Goal: Use online tool/utility: Utilize a website feature to perform a specific function

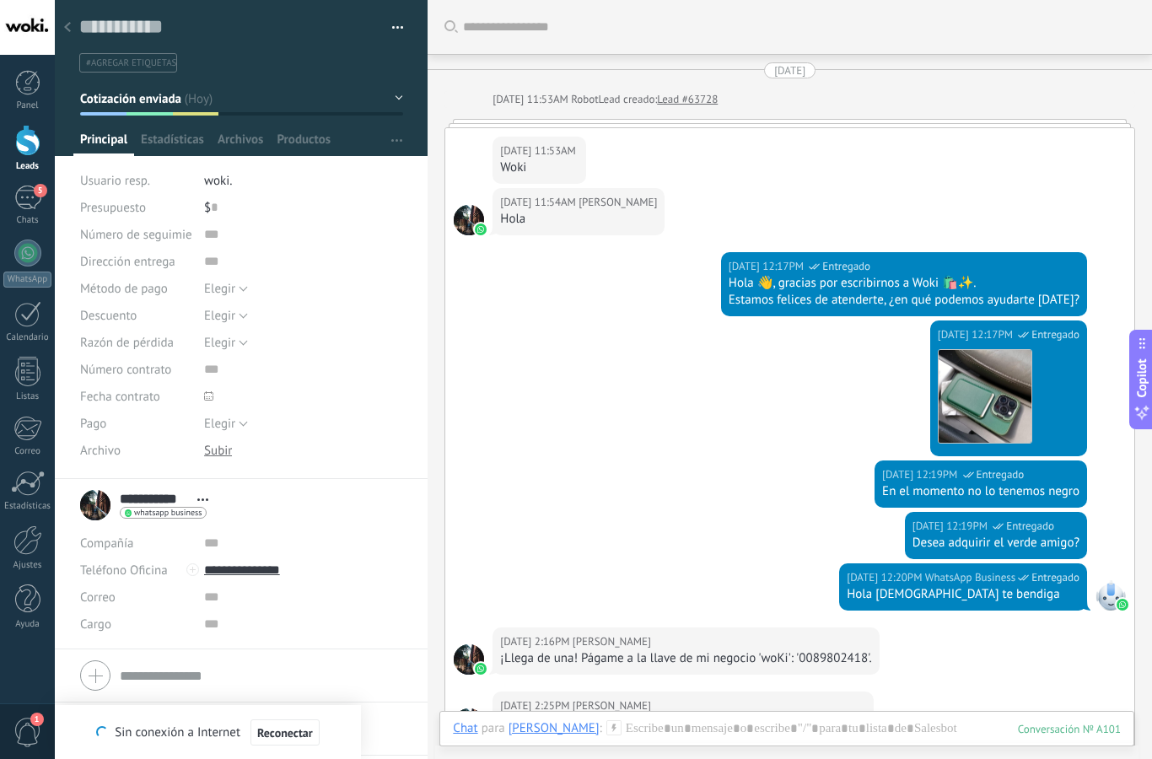
scroll to position [25, 0]
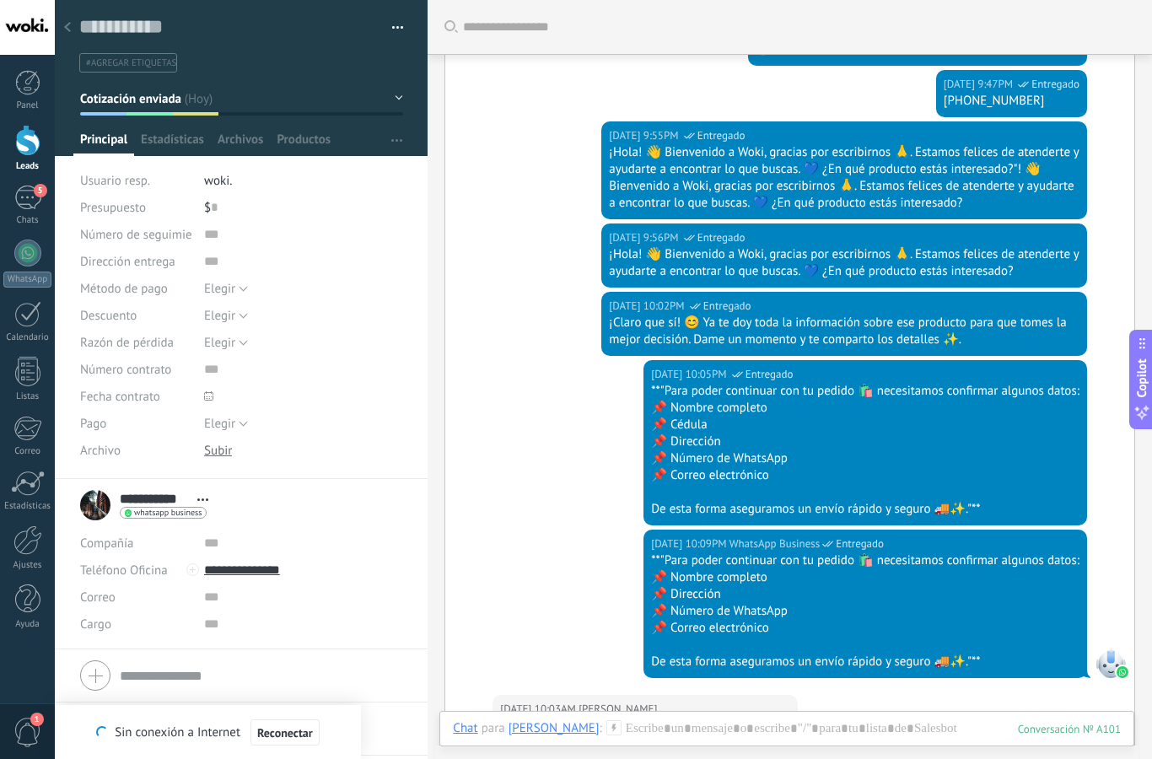
click at [31, 196] on div "5" at bounding box center [27, 197] width 27 height 24
click at [35, 546] on div at bounding box center [27, 540] width 29 height 30
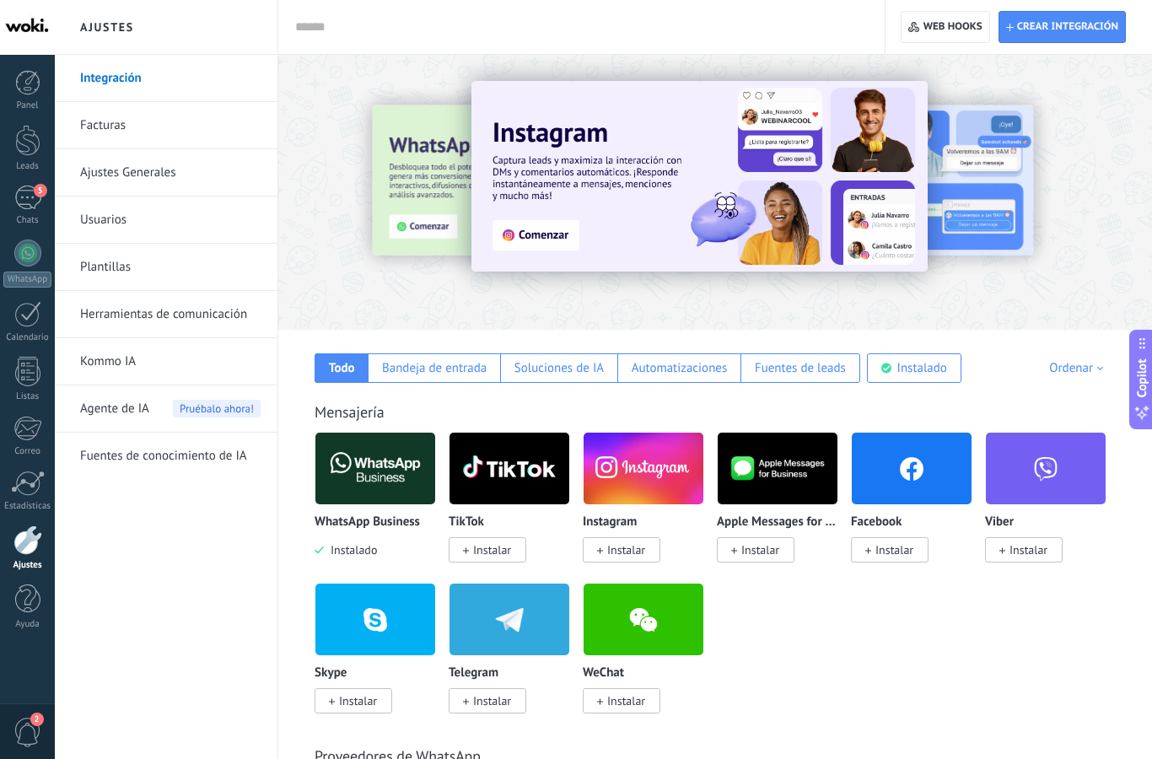
click at [635, 549] on span "Instalar" at bounding box center [626, 549] width 38 height 15
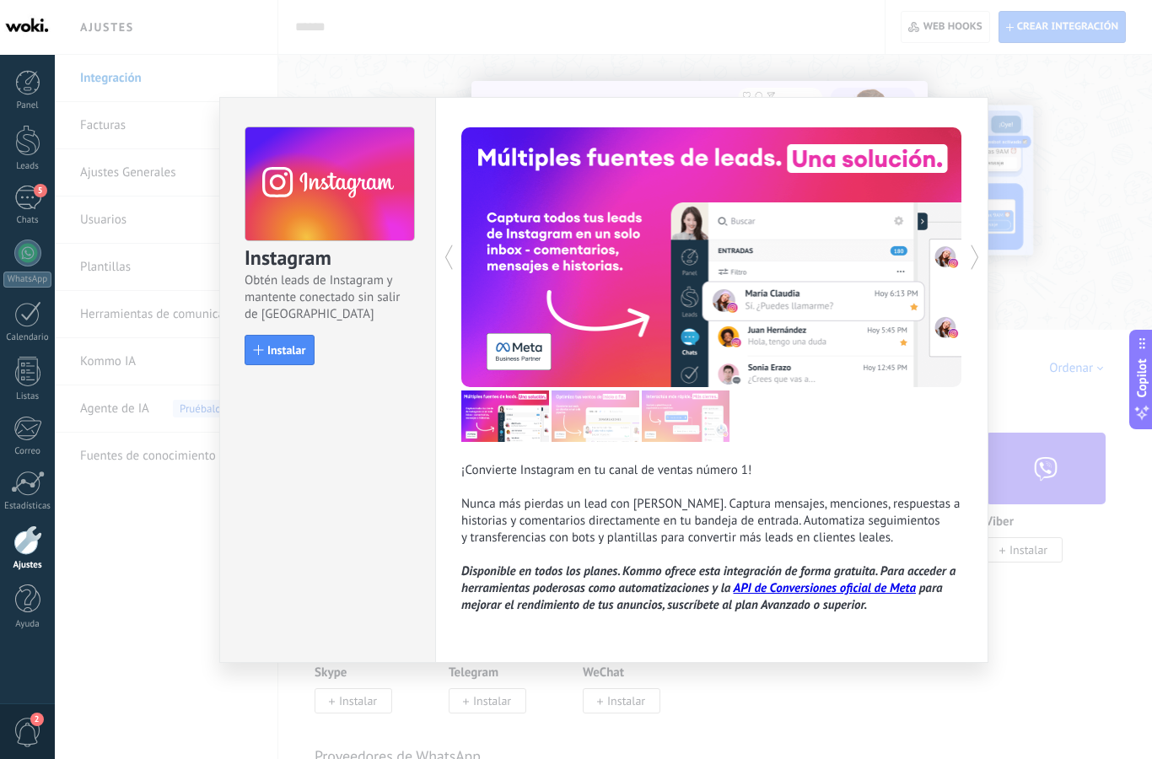
click at [293, 357] on button "Instalar" at bounding box center [279, 350] width 70 height 30
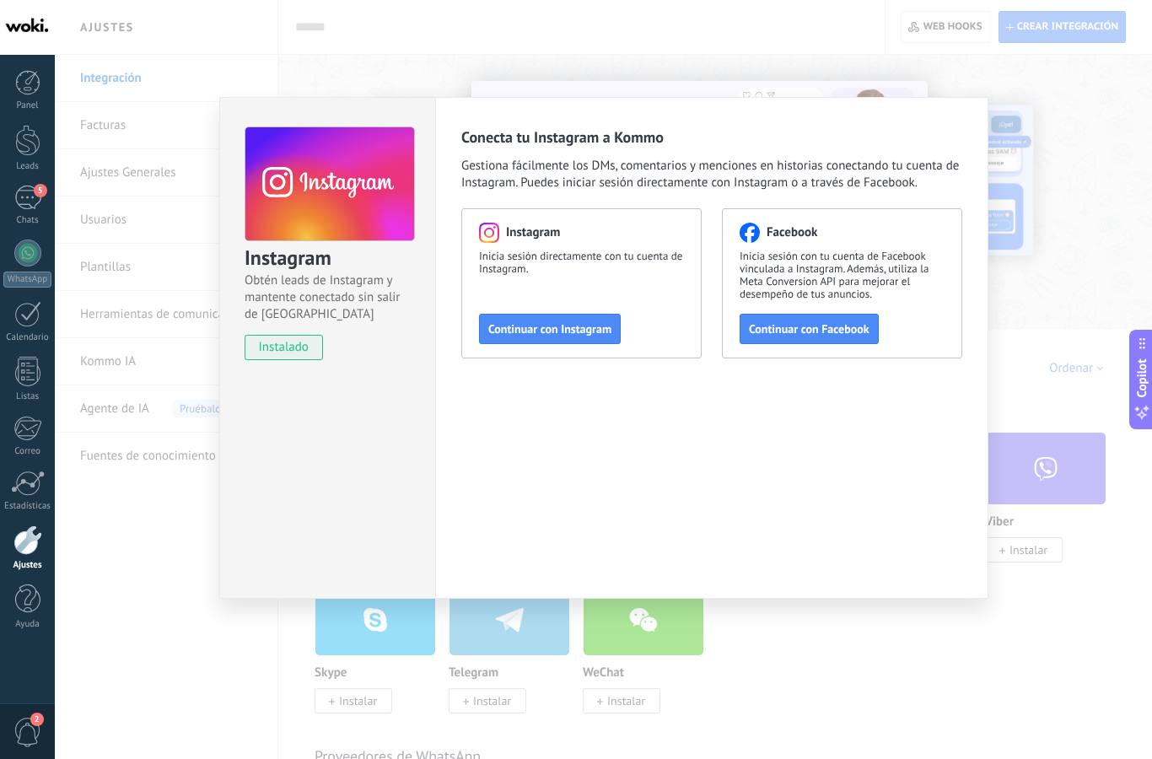
click at [582, 335] on span "Continuar con Instagram" at bounding box center [549, 329] width 123 height 12
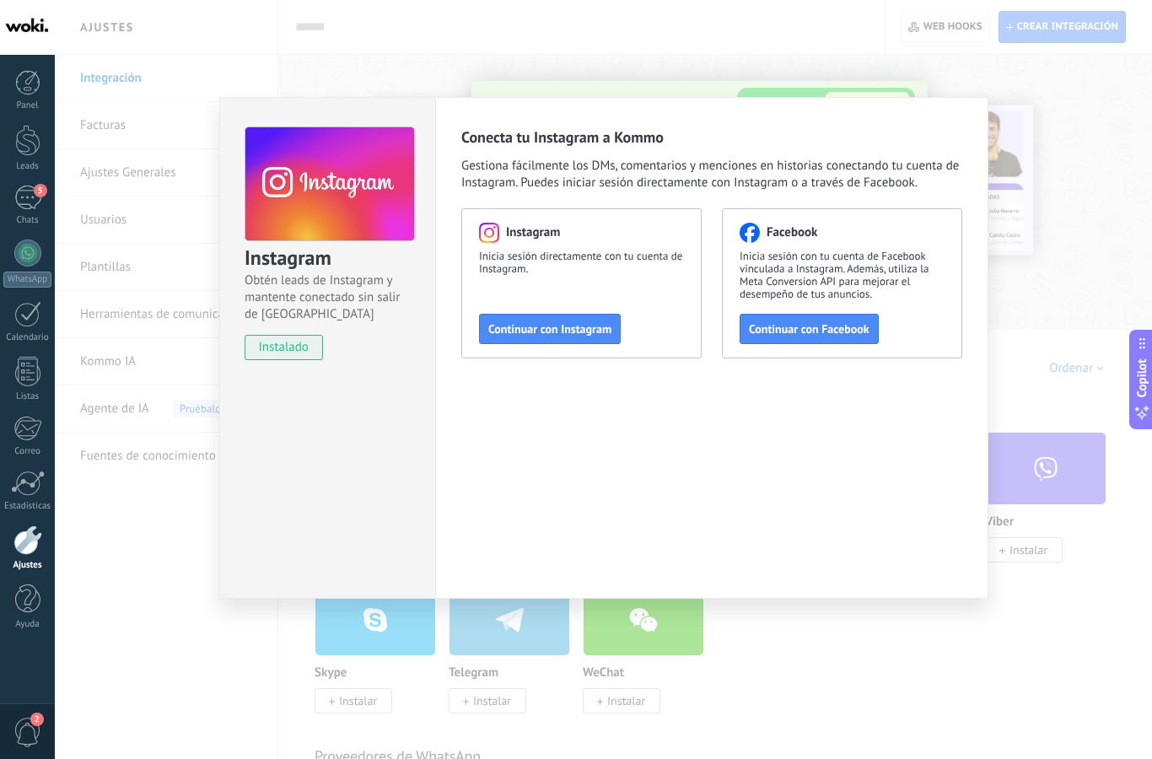
click at [189, 545] on div "Instagram Obtén leads de Instagram y mantente conectado sin salir de Kommo inst…" at bounding box center [603, 379] width 1097 height 759
